Goal: Use online tool/utility

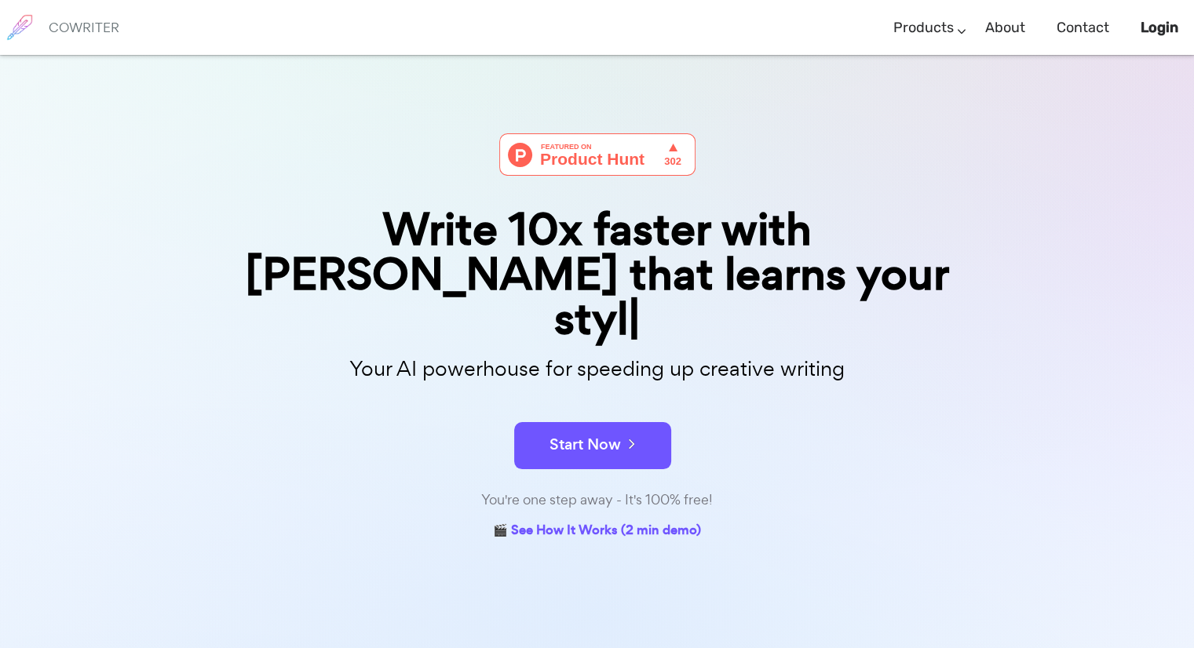
click at [582, 422] on button "Start Now" at bounding box center [592, 445] width 157 height 47
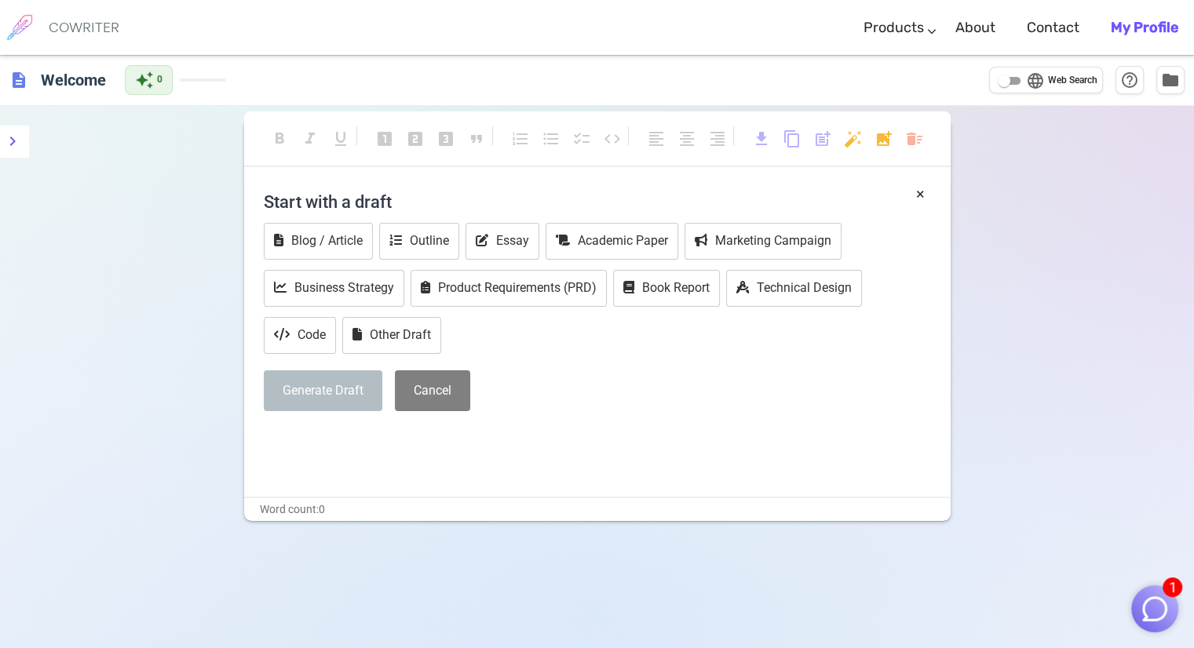
click at [750, 359] on div "Start with a draft Blog / Article Outline Essay Academic Paper Marketing Campai…" at bounding box center [597, 303] width 667 height 240
click at [379, 469] on div "× Start with a draft Blog / Article Outline Essay Academic Paper Marketing Camp…" at bounding box center [597, 340] width 706 height 314
